Goal: Check status: Check status

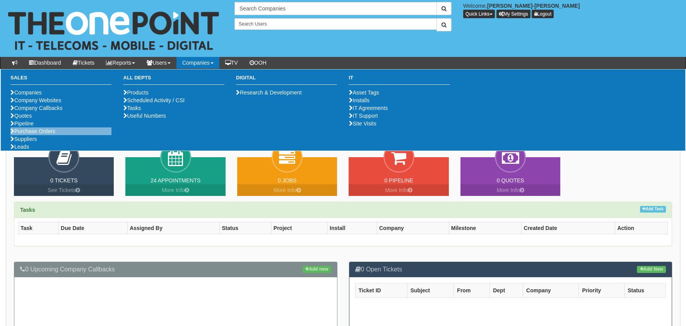
click at [37, 135] on li "Purchase Orders" at bounding box center [60, 131] width 101 height 8
click at [36, 134] on link "Purchase Orders" at bounding box center [32, 131] width 45 height 6
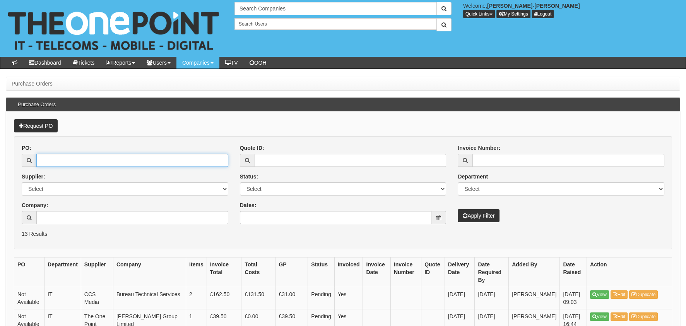
drag, startPoint x: 73, startPoint y: 157, endPoint x: 77, endPoint y: 159, distance: 4.5
click at [76, 159] on input "PO:" at bounding box center [132, 160] width 192 height 13
type input "19378"
click at [458, 209] on button "Apply Filter" at bounding box center [479, 215] width 42 height 13
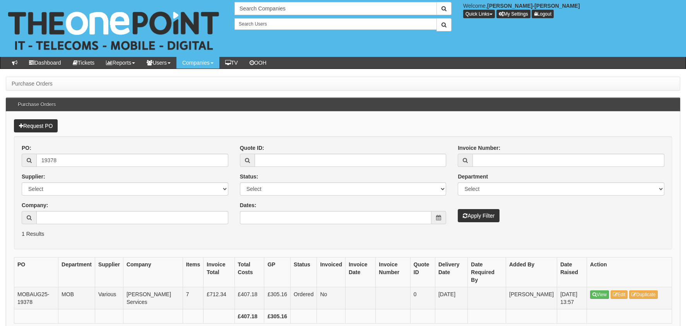
click at [597, 287] on td "View Edit Duplicate" at bounding box center [629, 298] width 85 height 22
click at [598, 290] on link "View" at bounding box center [599, 294] width 19 height 9
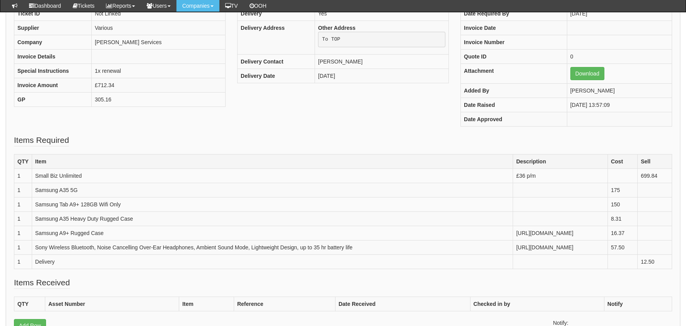
scroll to position [154, 0]
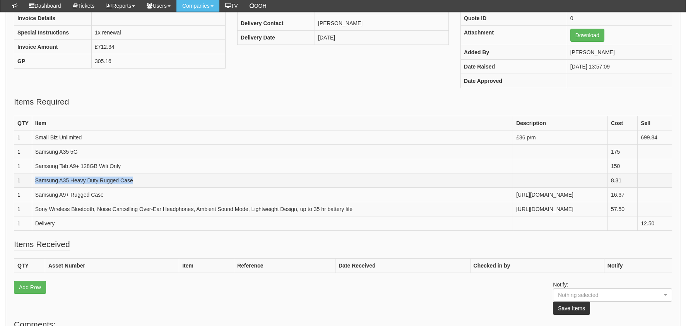
drag, startPoint x: 82, startPoint y: 192, endPoint x: 32, endPoint y: 186, distance: 50.7
click at [32, 186] on td "Samsung A35 Heavy Duty Rugged Case" at bounding box center [272, 180] width 481 height 14
drag, startPoint x: 32, startPoint y: 186, endPoint x: 107, endPoint y: 201, distance: 76.3
click at [513, 188] on td at bounding box center [560, 180] width 95 height 14
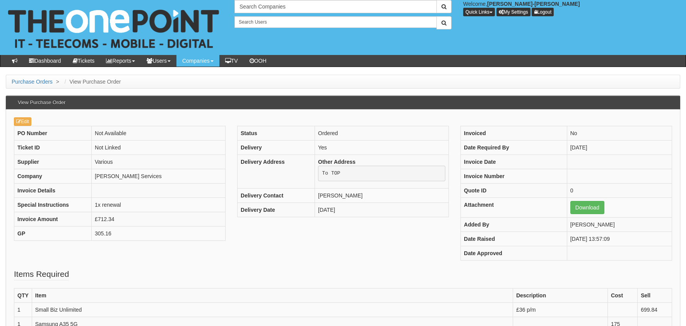
scroll to position [0, 0]
